Goal: Find specific page/section: Find specific page/section

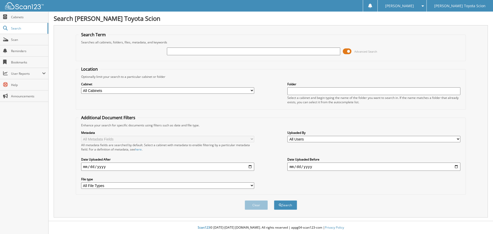
click at [238, 55] on input "text" at bounding box center [253, 52] width 173 height 8
type input "770874"
click at [274, 200] on button "Search" at bounding box center [285, 205] width 23 height 10
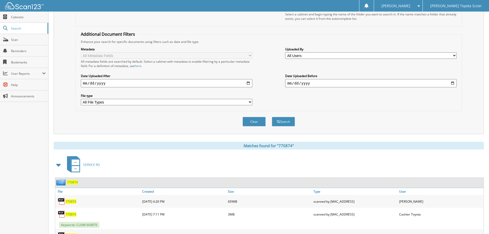
scroll to position [120, 0]
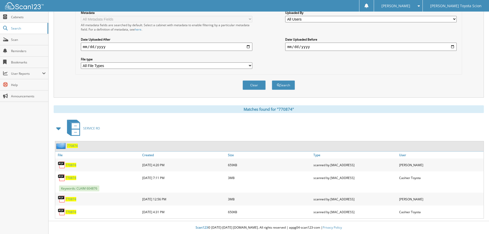
click at [72, 145] on span "770874" at bounding box center [72, 146] width 11 height 4
